Goal: Task Accomplishment & Management: Manage account settings

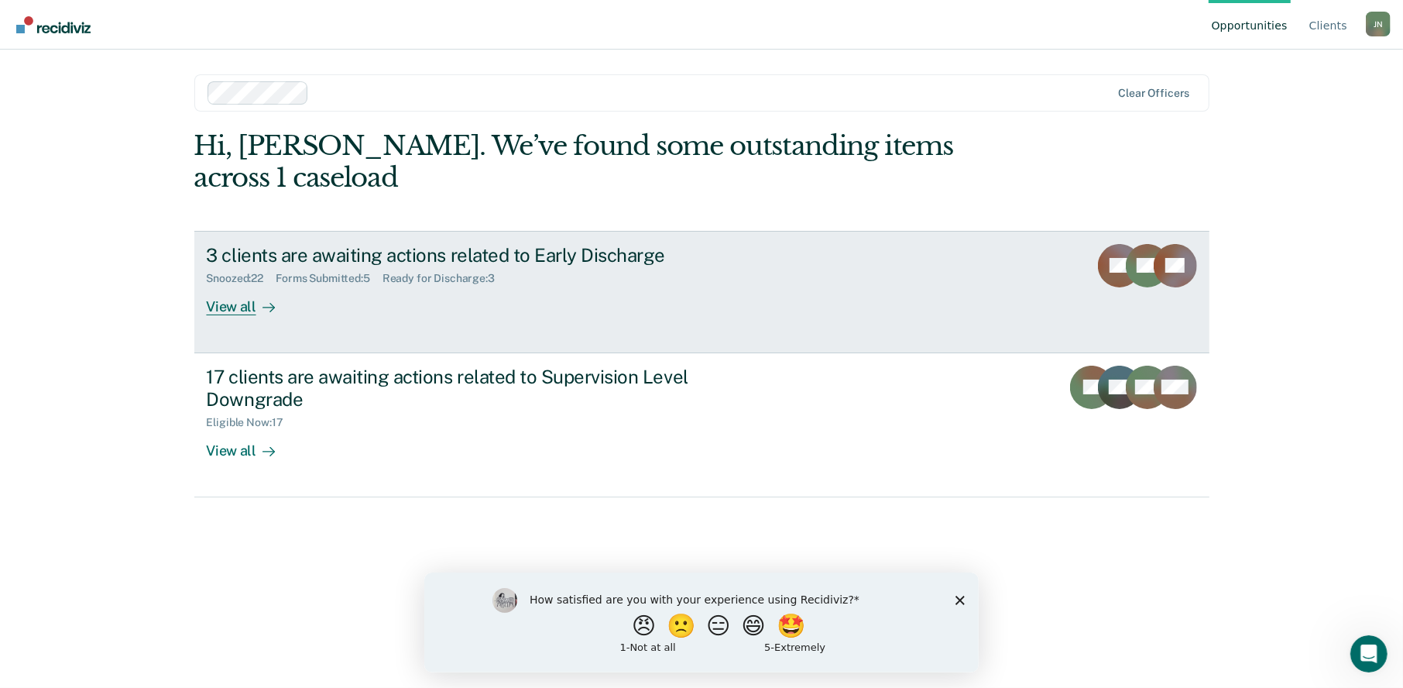
click at [225, 285] on div "View all" at bounding box center [250, 300] width 87 height 30
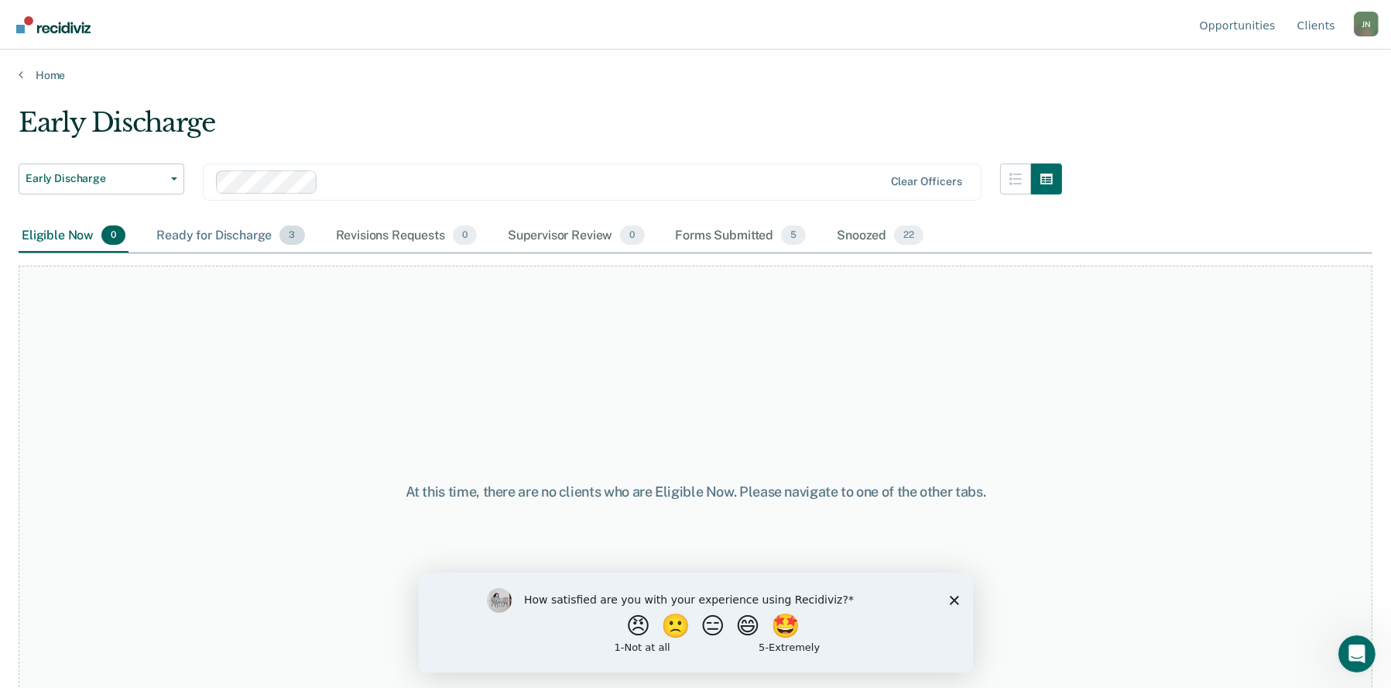
click at [218, 234] on div "Ready for Discharge 3" at bounding box center [230, 236] width 154 height 34
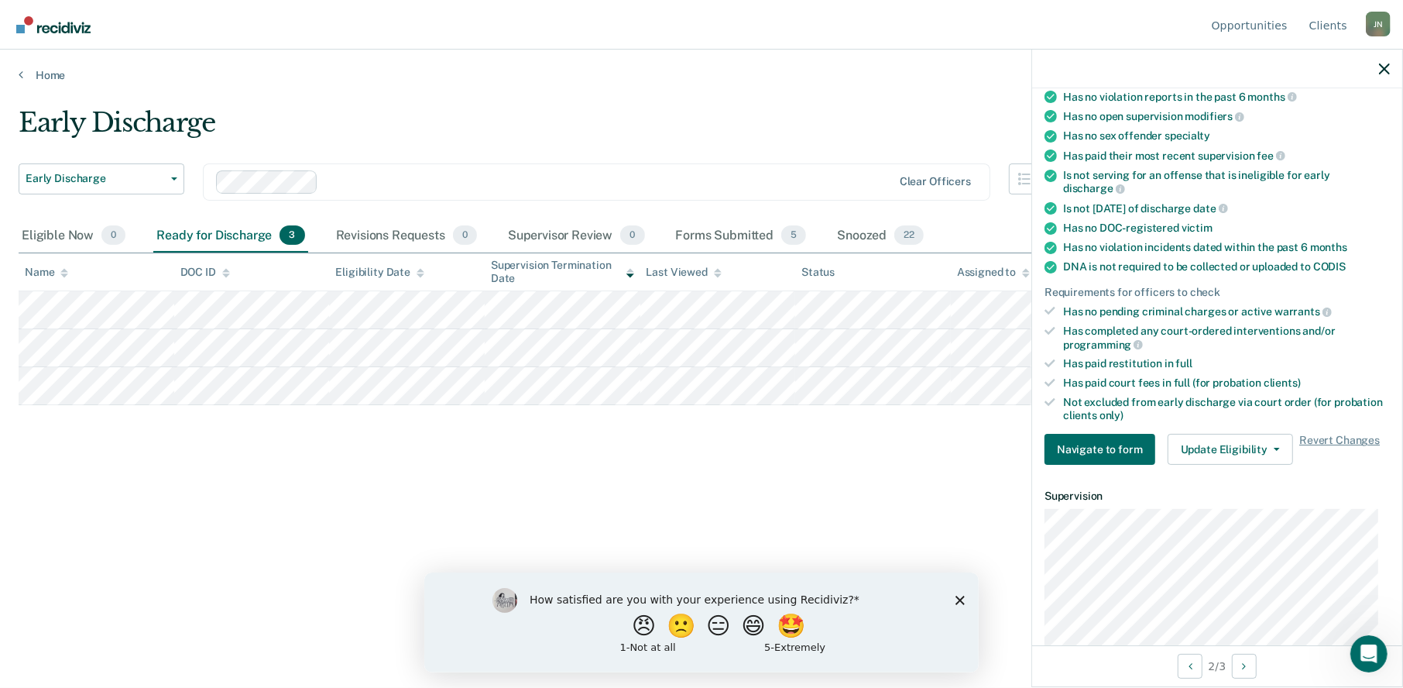
scroll to position [232, 0]
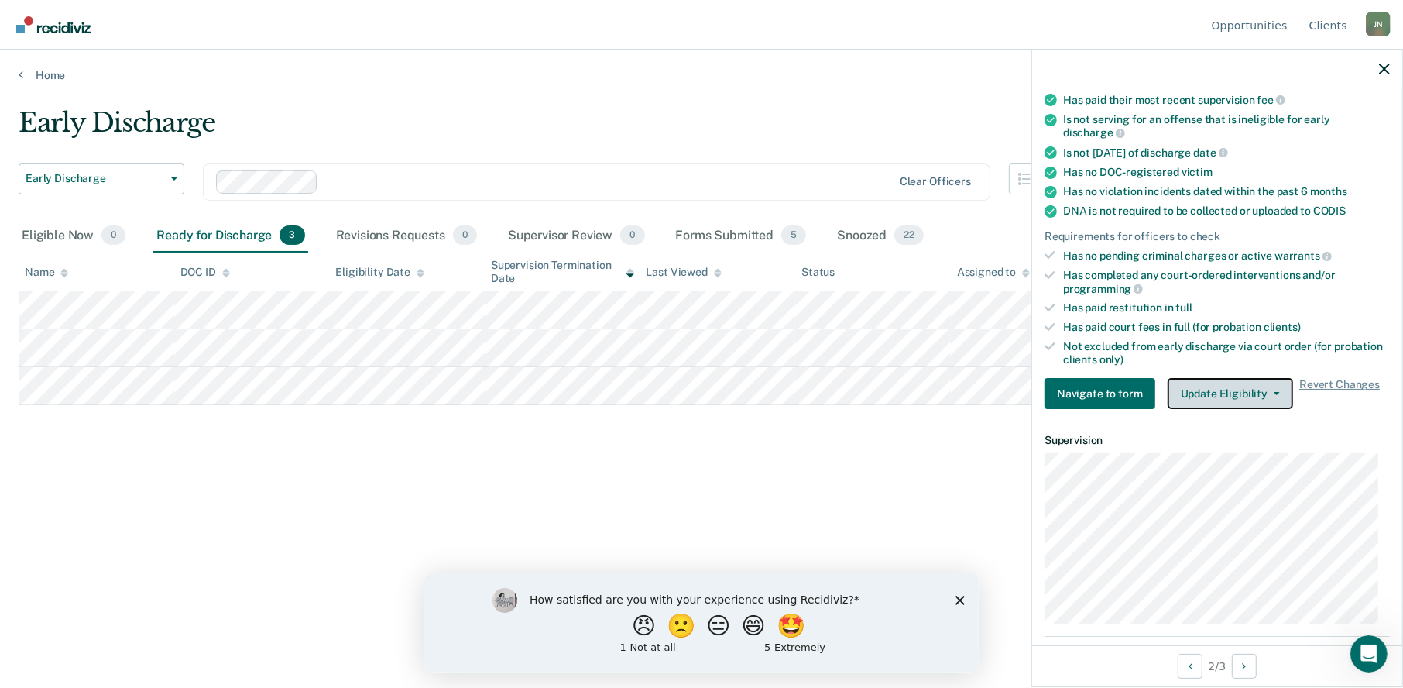
click at [1268, 396] on button "Update Eligibility" at bounding box center [1230, 393] width 125 height 31
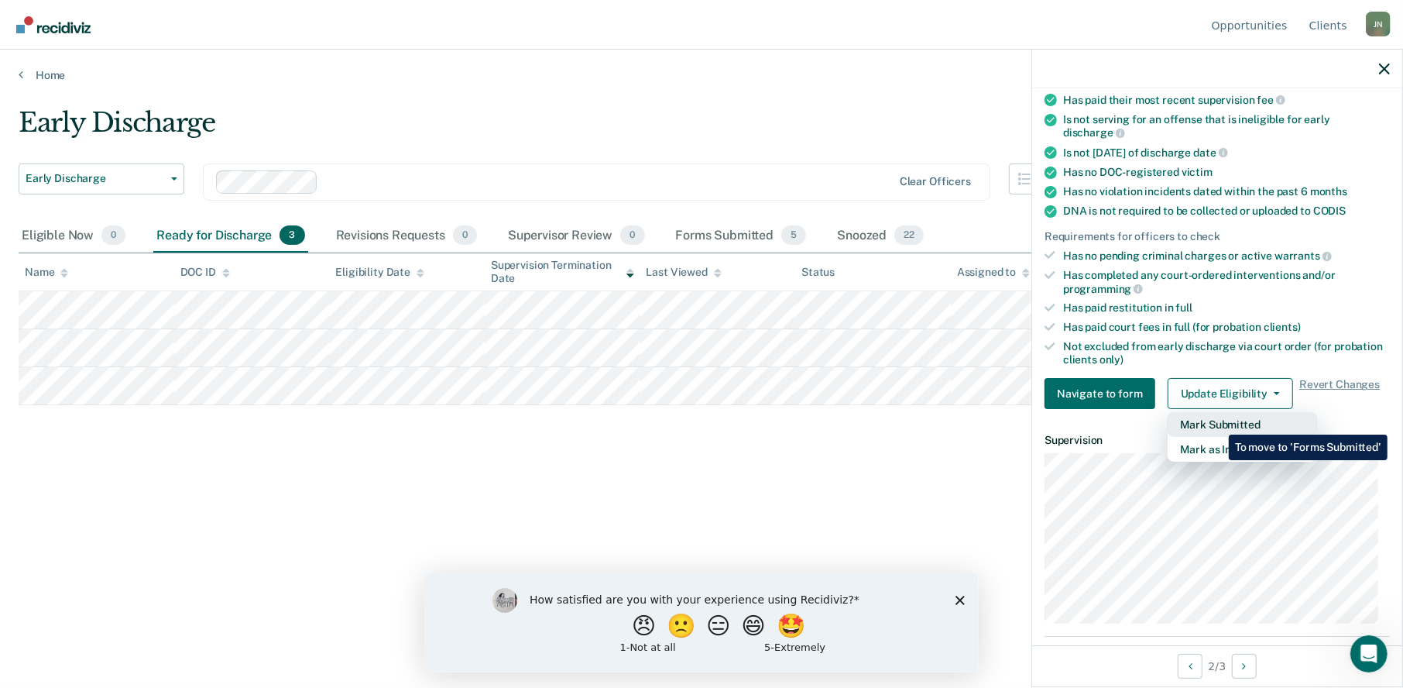
click at [1217, 423] on button "Mark Submitted" at bounding box center [1242, 424] width 149 height 25
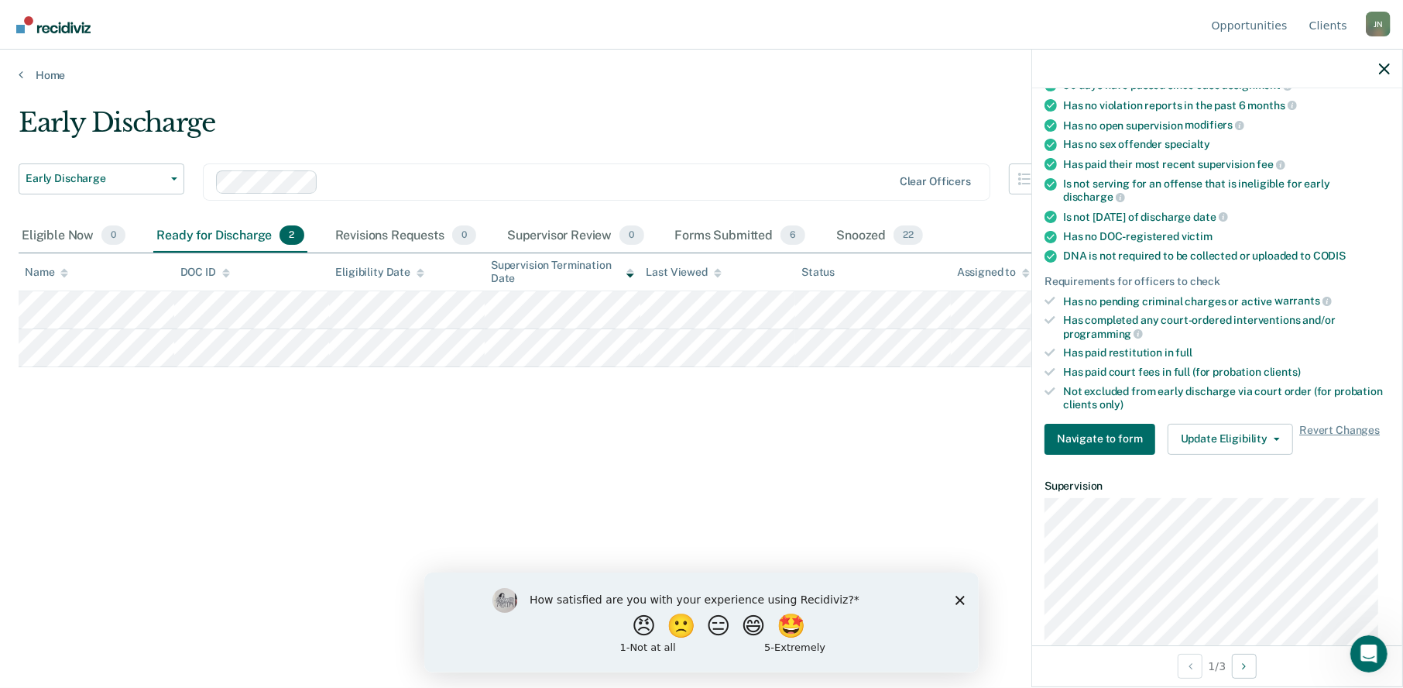
scroll to position [297, 0]
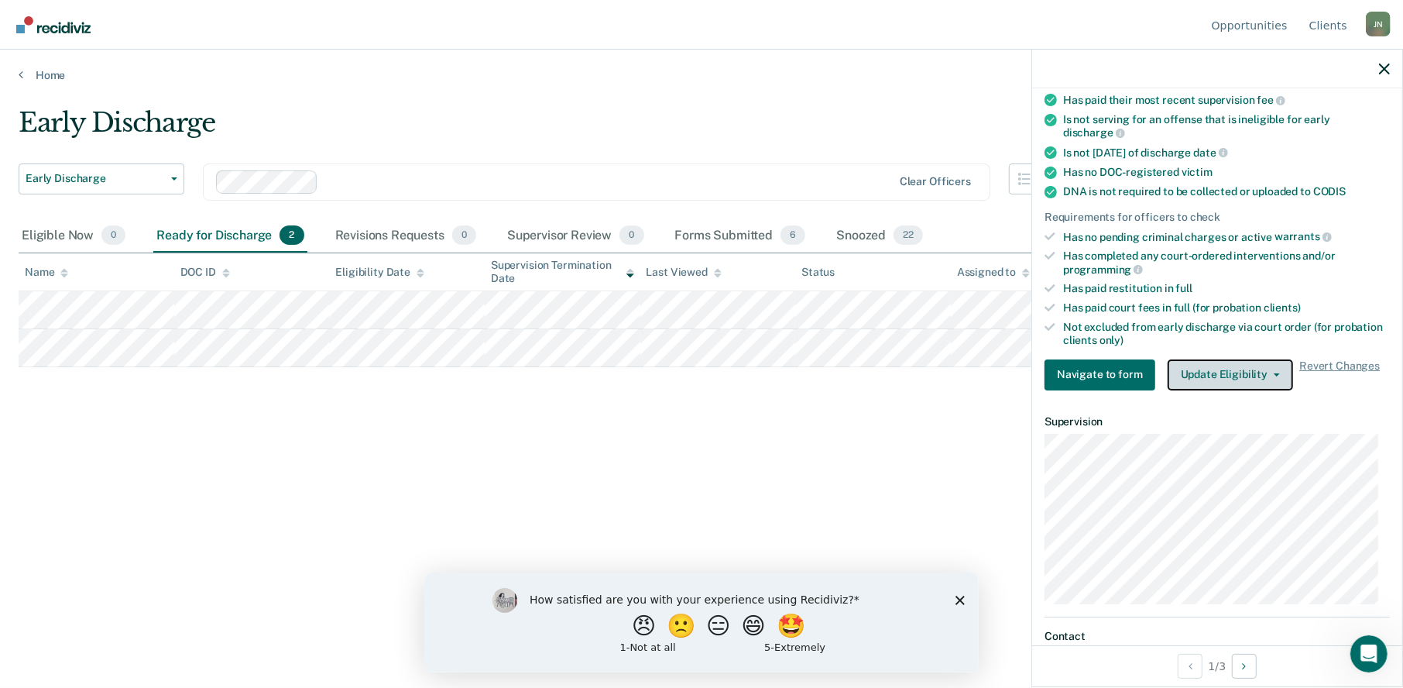
click at [1234, 372] on button "Update Eligibility" at bounding box center [1230, 374] width 125 height 31
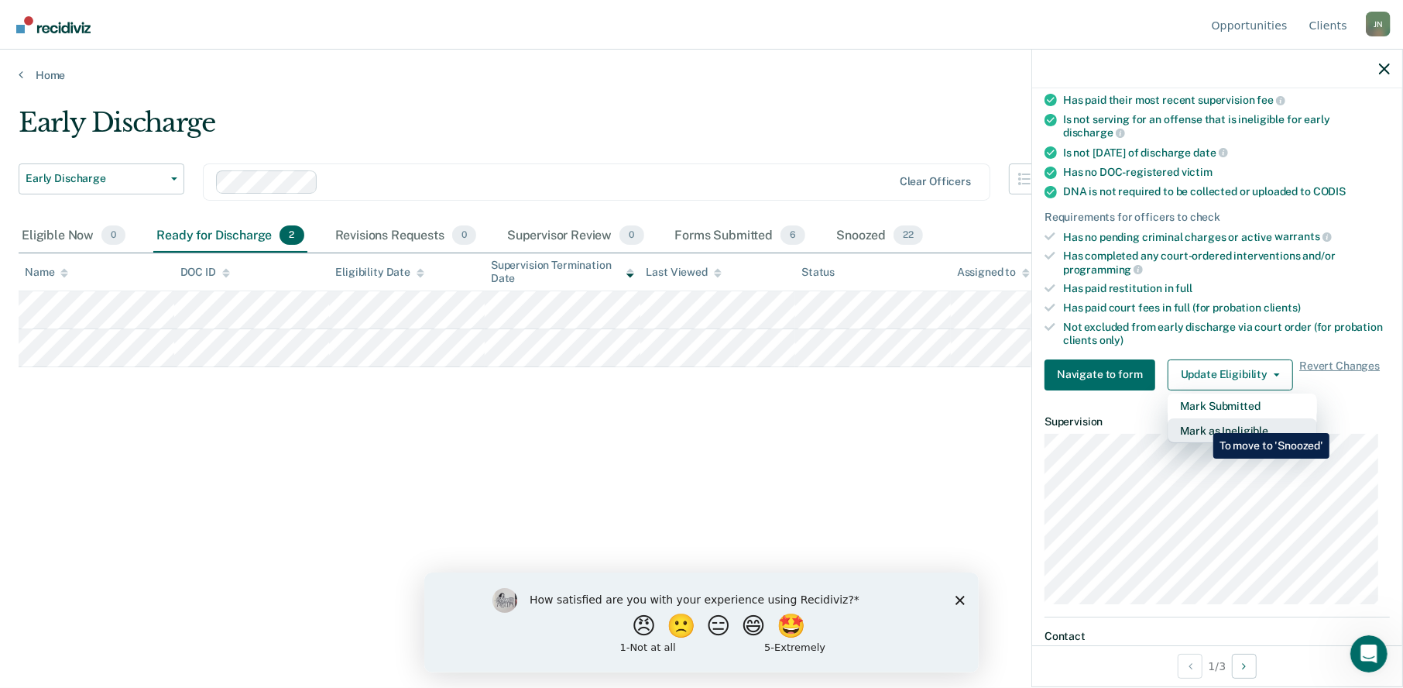
click at [1202, 421] on button "Mark as Ineligible" at bounding box center [1242, 430] width 149 height 25
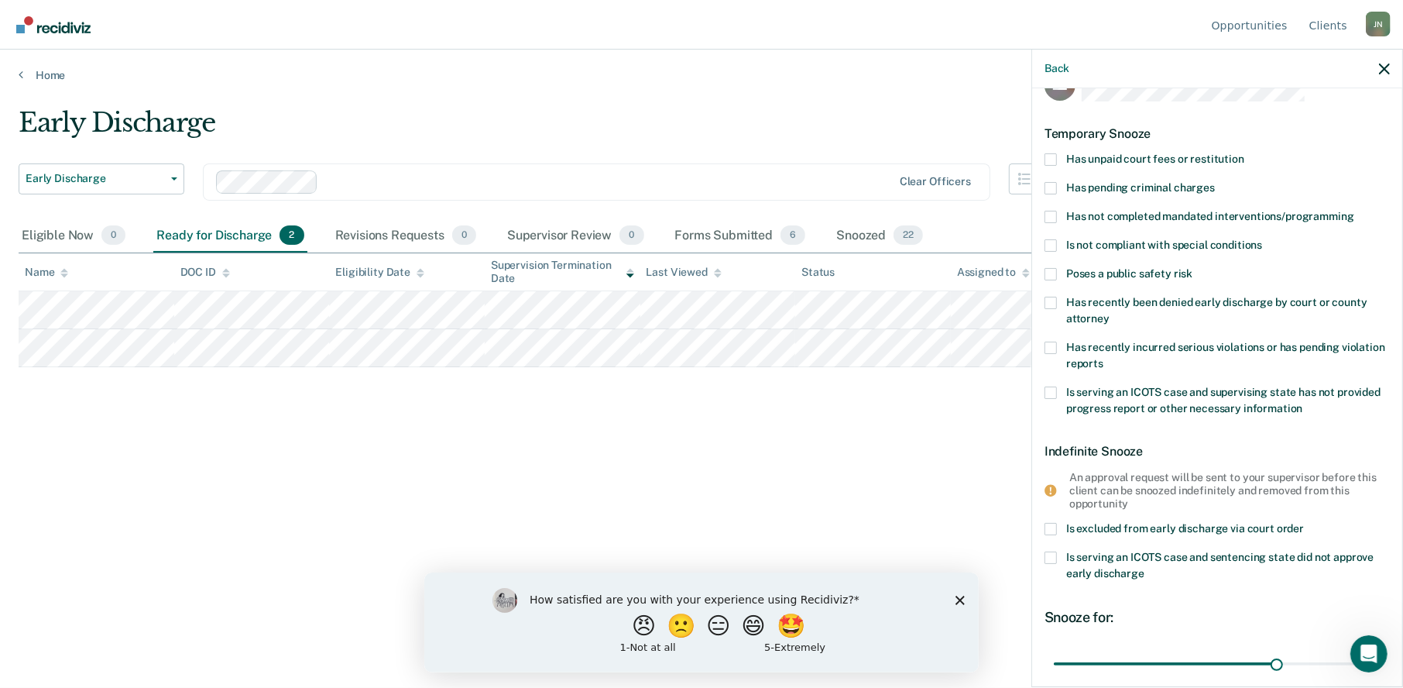
scroll to position [10, 0]
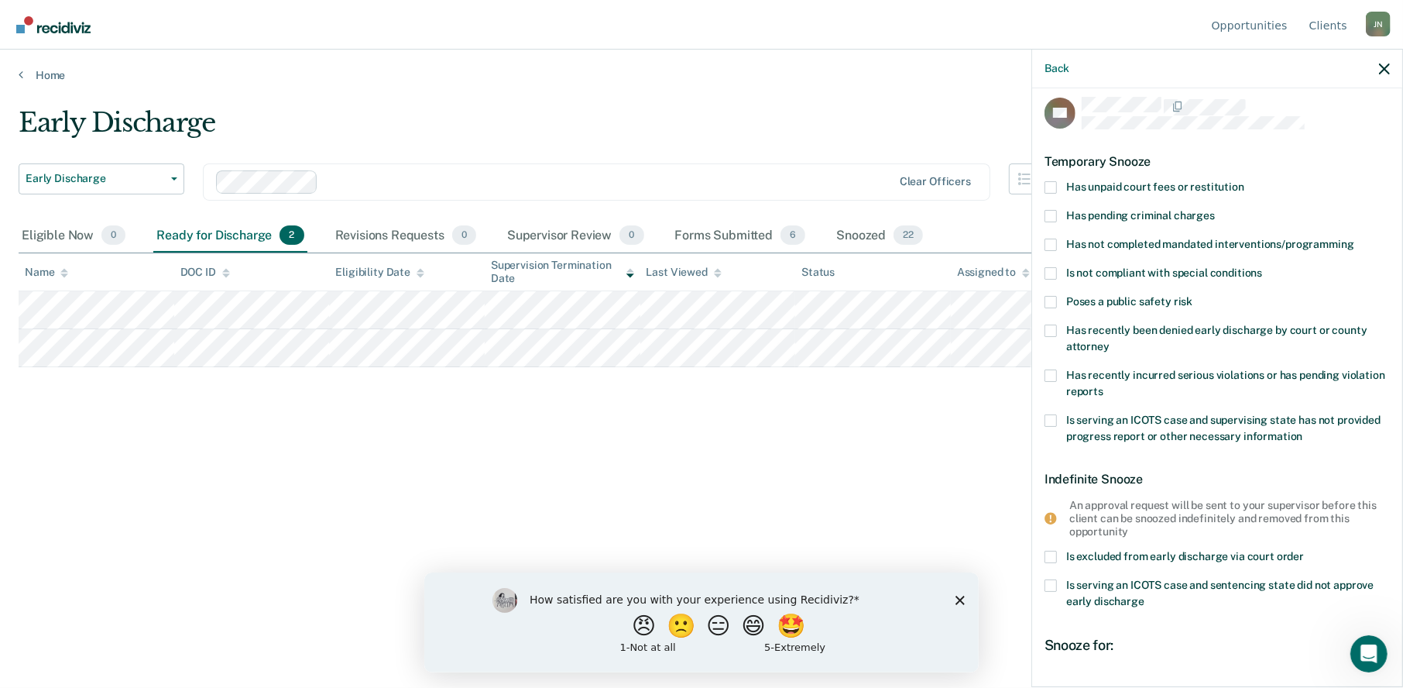
click at [601, 458] on div "Early Discharge Early Discharge Early Discharge Supervision Level Downgrade Cle…" at bounding box center [702, 339] width 1366 height 465
click at [1381, 65] on icon "button" at bounding box center [1384, 68] width 11 height 11
